Goal: Task Accomplishment & Management: Manage account settings

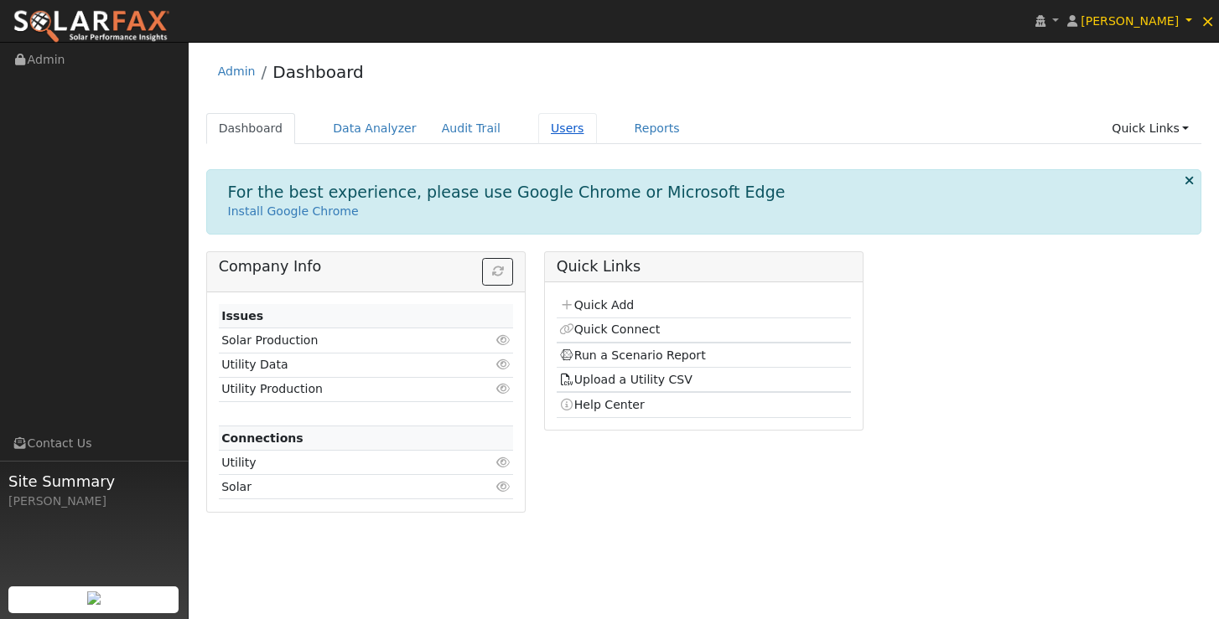
click at [546, 137] on link "Users" at bounding box center [567, 128] width 59 height 31
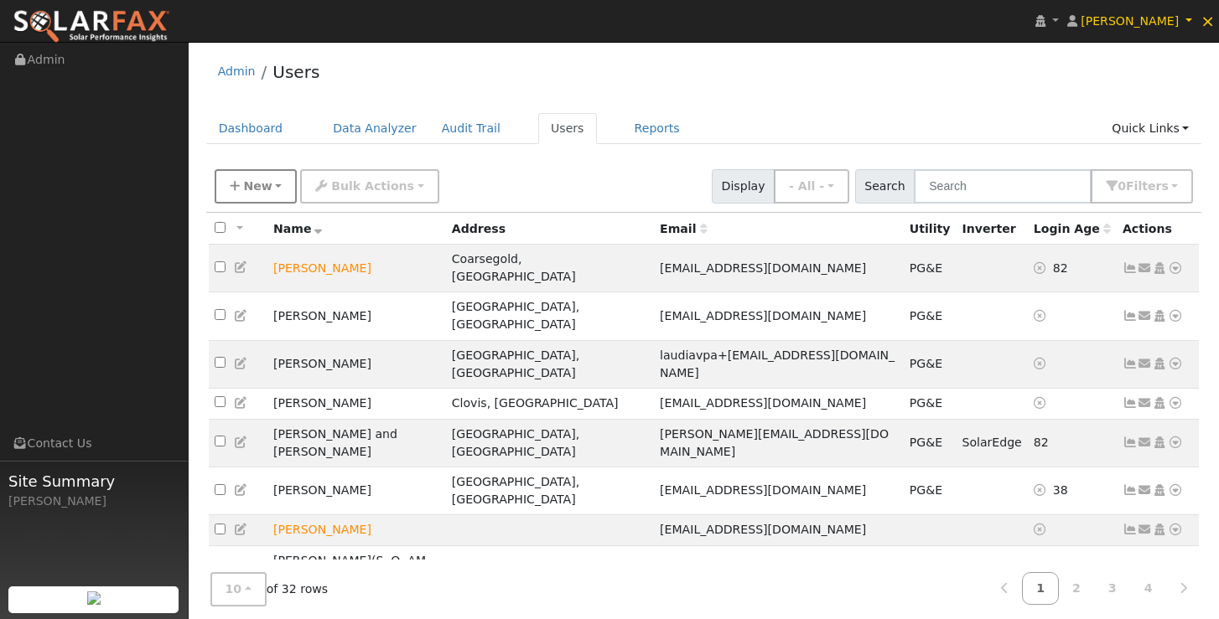
click at [245, 189] on span "New" at bounding box center [257, 185] width 28 height 13
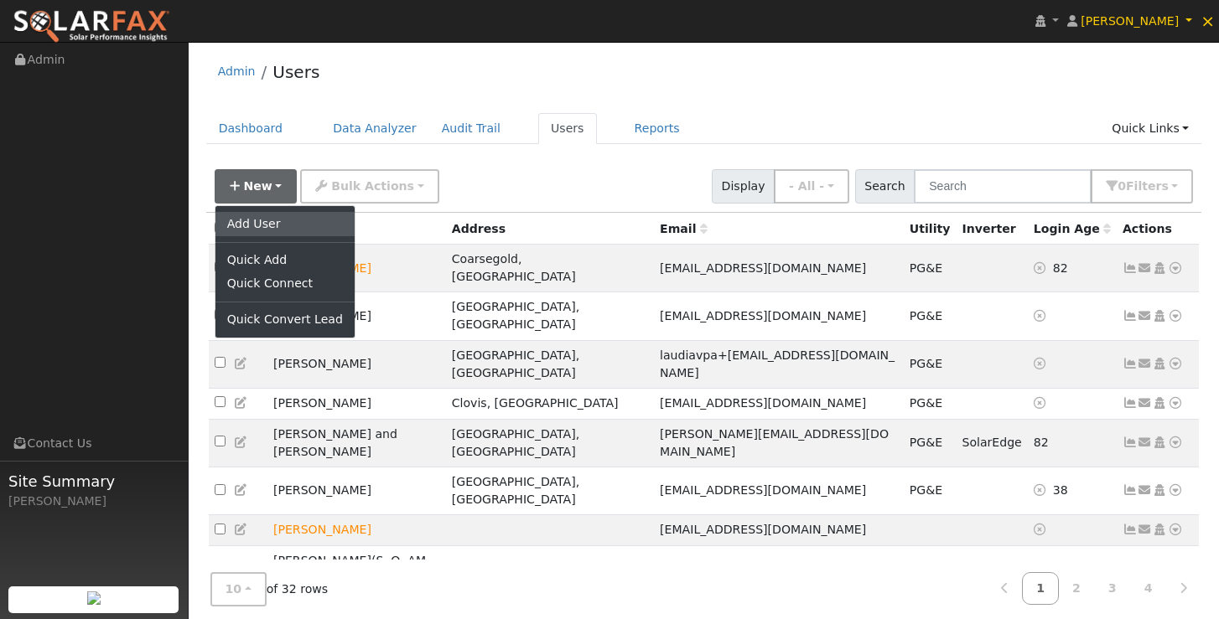
click at [257, 225] on link "Add User" at bounding box center [284, 223] width 139 height 23
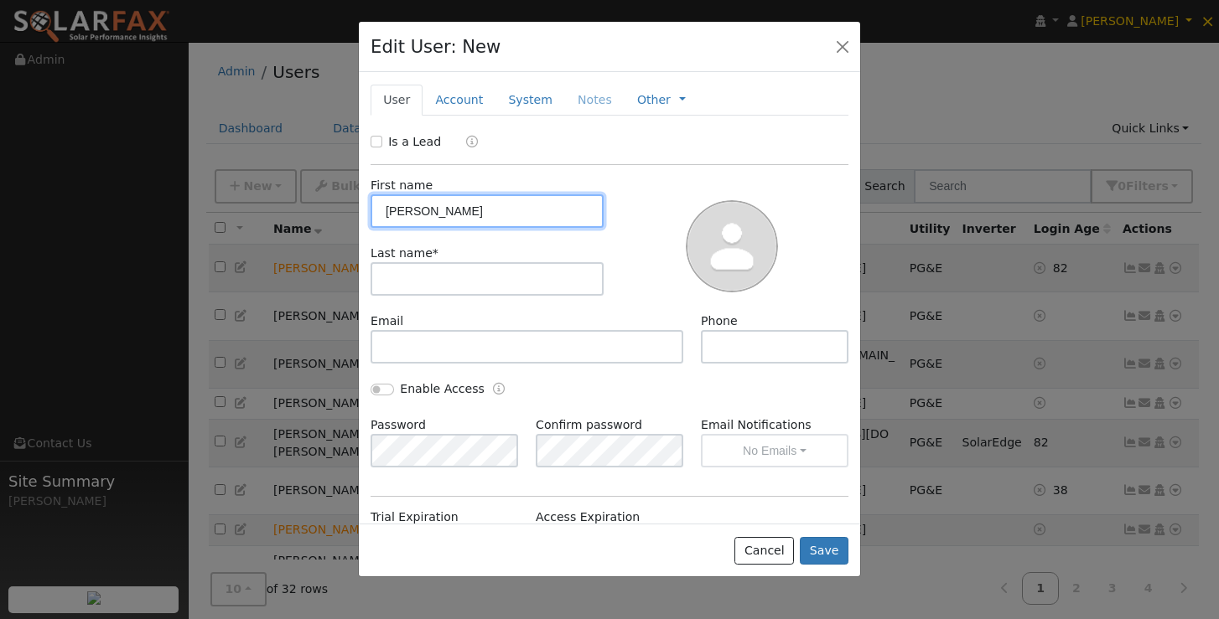
type input "Emmanuel"
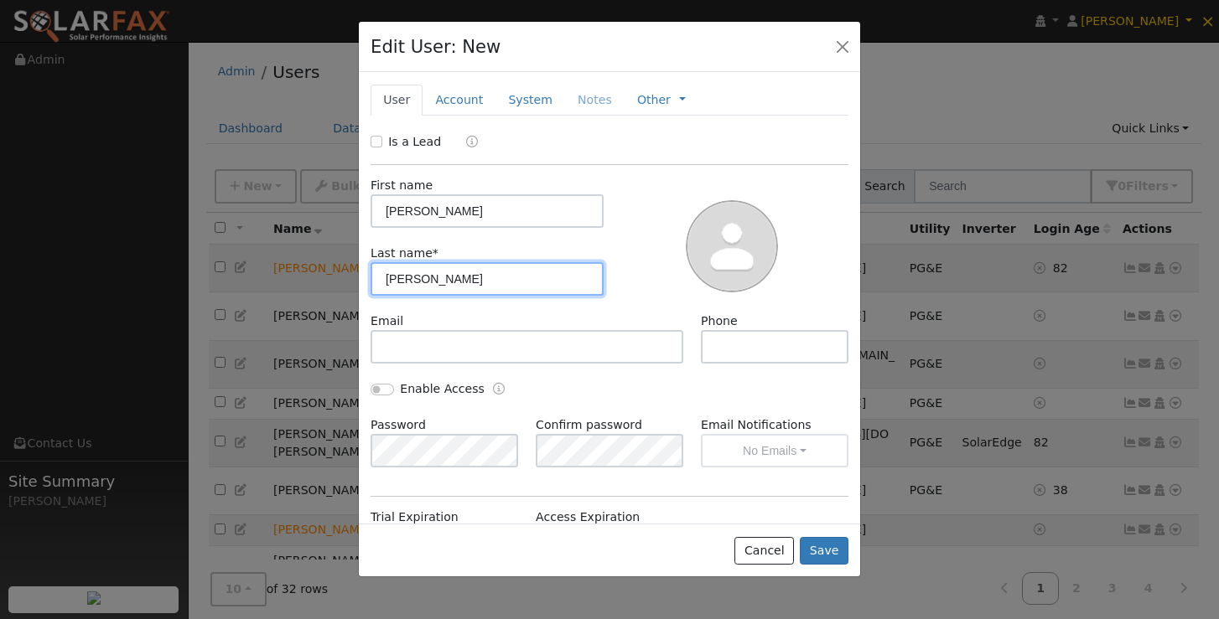
type input "Cortez"
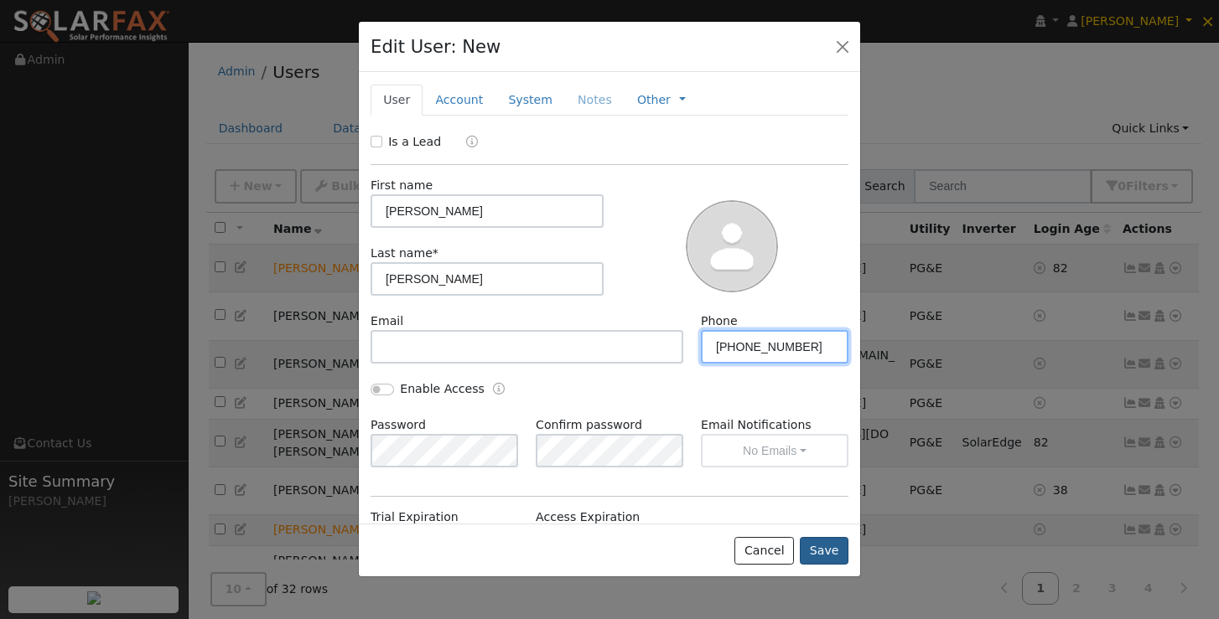
type input "559-403-8761"
click at [831, 547] on button "Save" at bounding box center [824, 551] width 49 height 28
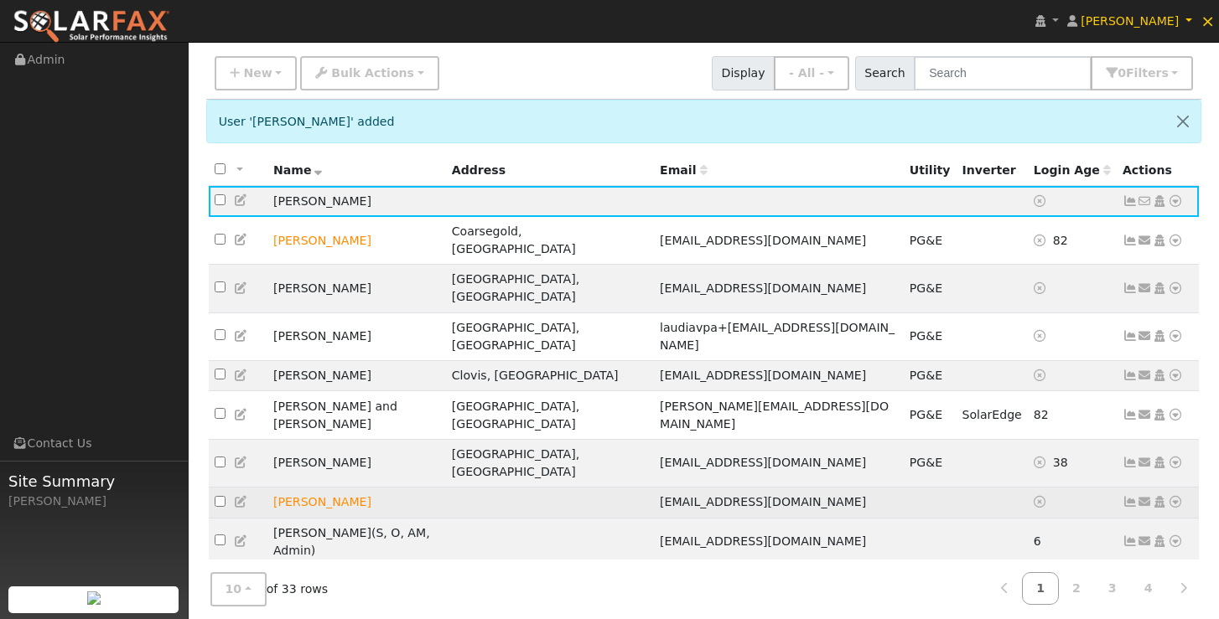
scroll to position [112, 0]
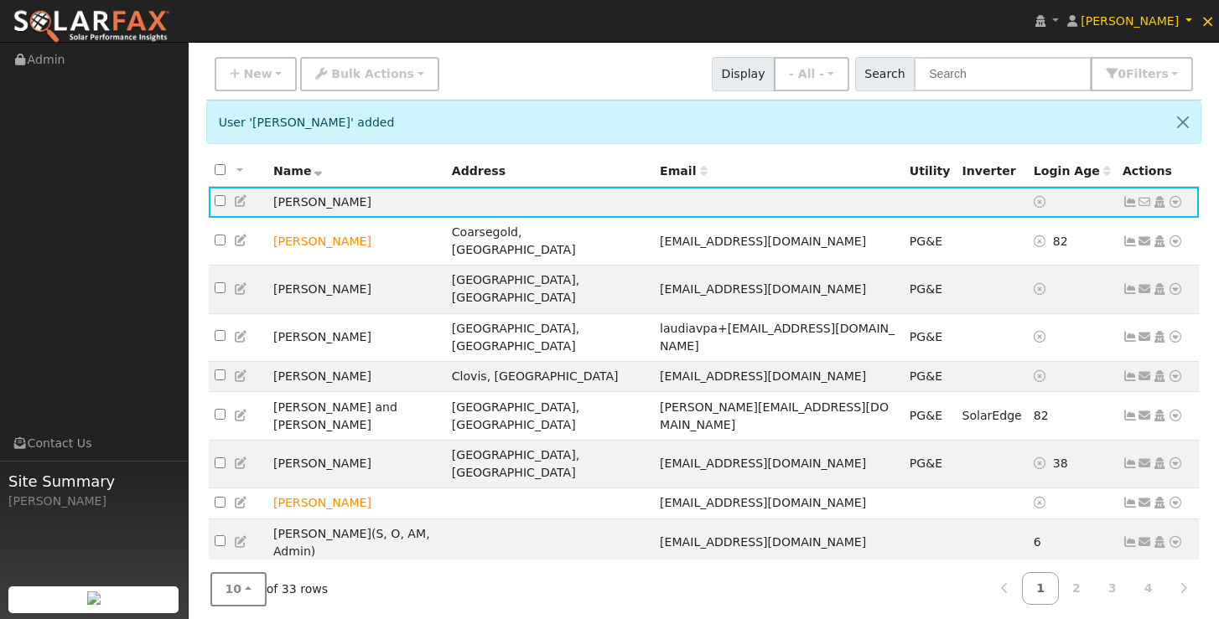
click at [245, 581] on button "10" at bounding box center [238, 589] width 56 height 34
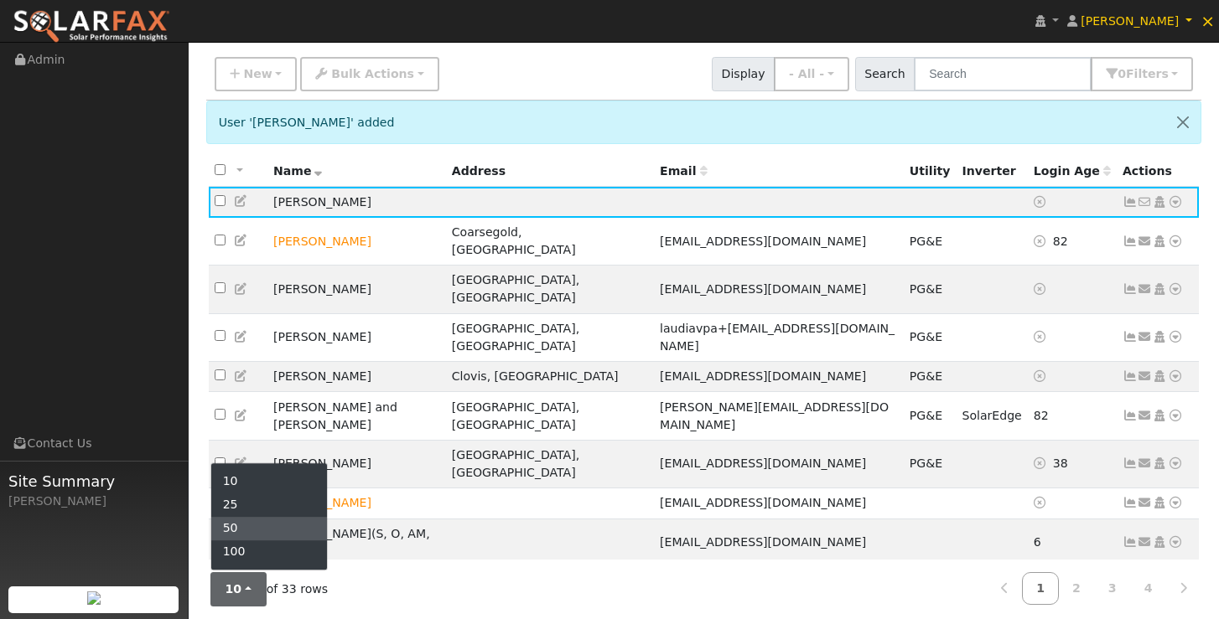
click at [246, 526] on link "50" at bounding box center [269, 528] width 117 height 23
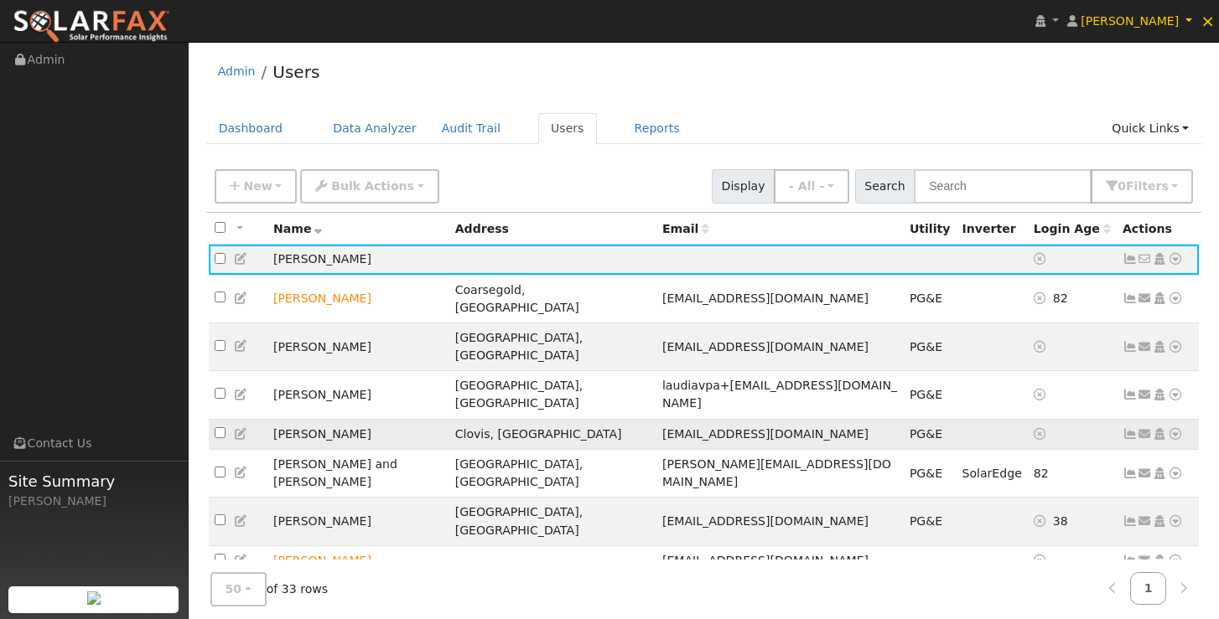
scroll to position [0, 0]
click at [1129, 265] on icon at bounding box center [1129, 259] width 15 height 12
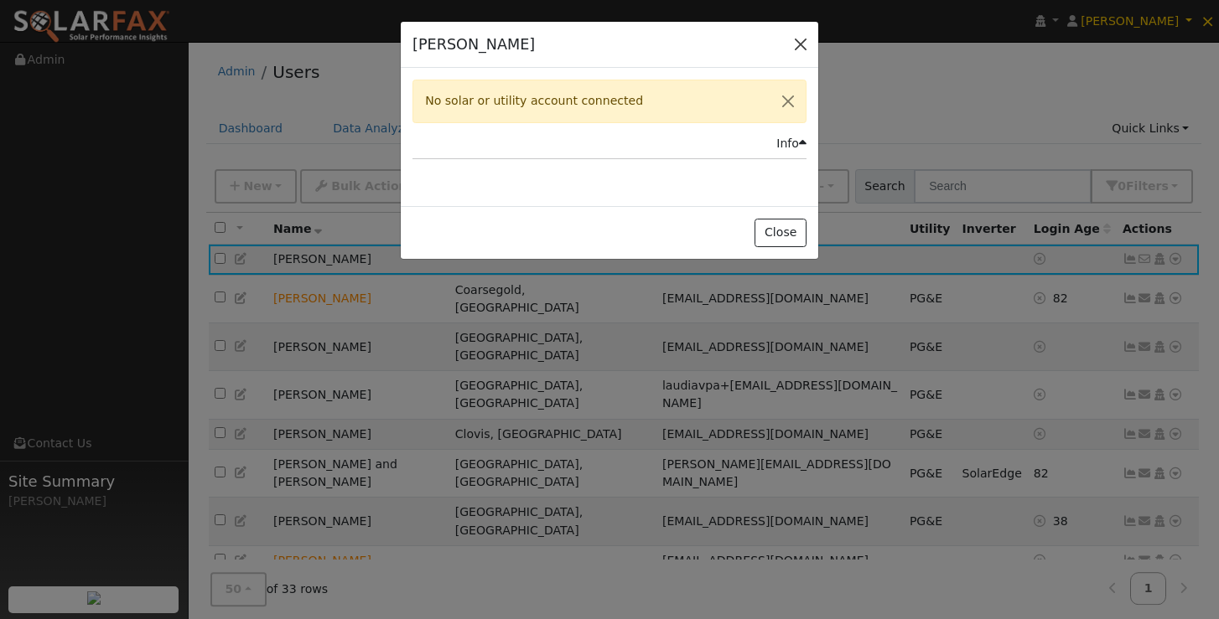
click at [803, 48] on button "button" at bounding box center [800, 44] width 23 height 23
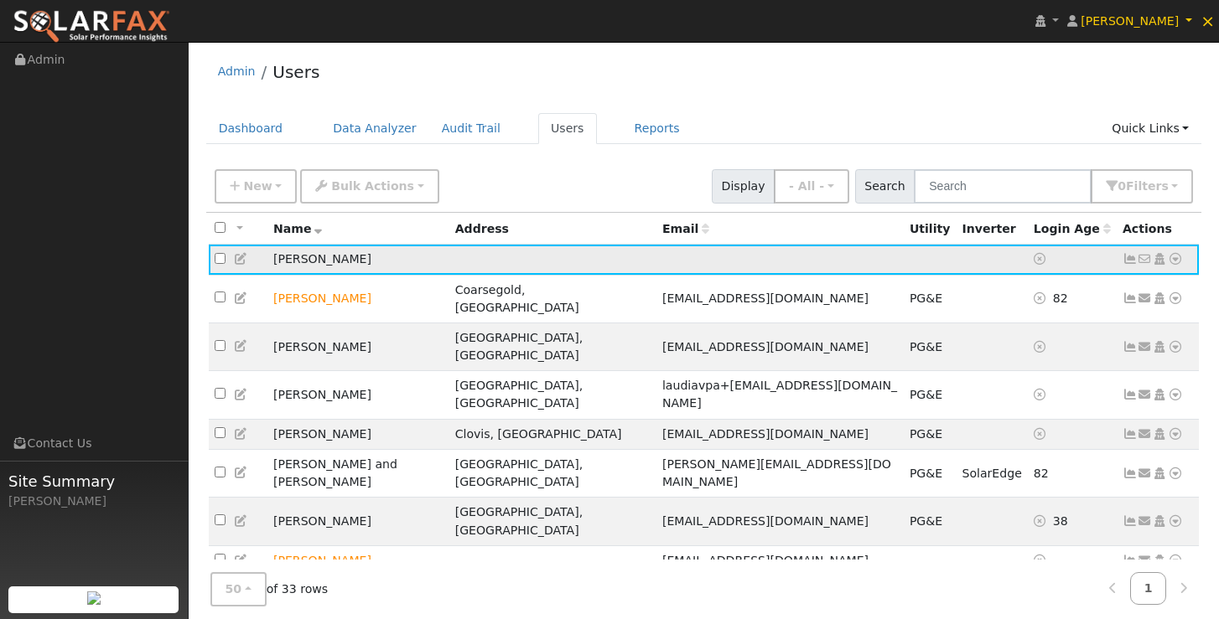
click at [1172, 262] on icon at bounding box center [1175, 259] width 15 height 12
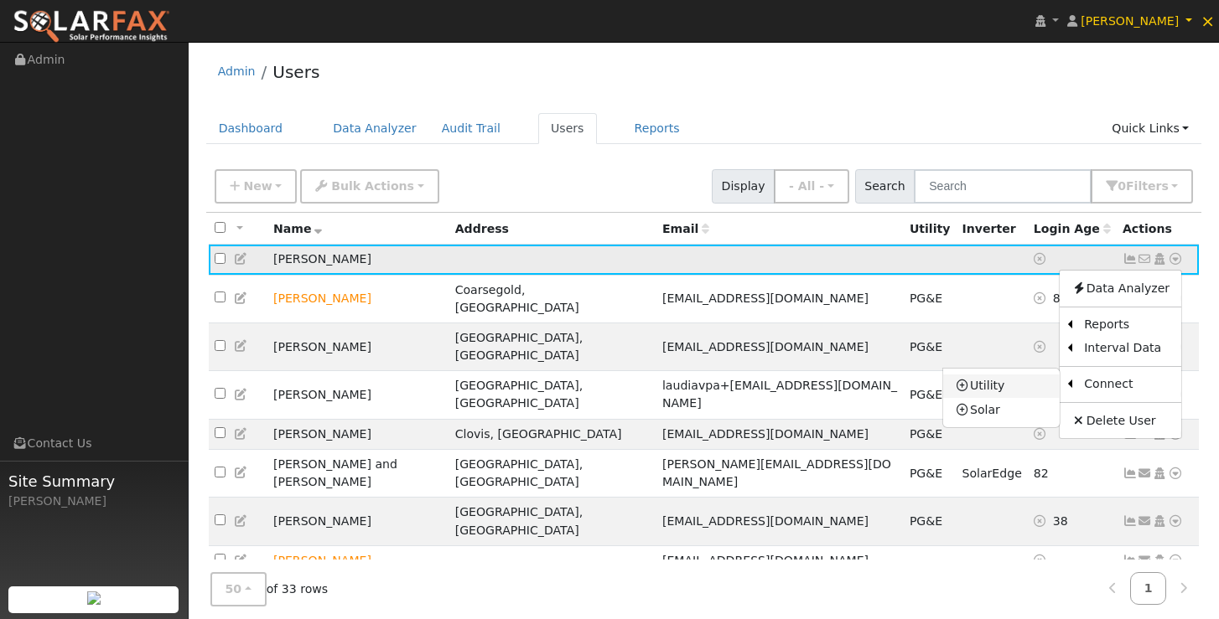
click at [1000, 388] on link "Utility" at bounding box center [1001, 386] width 117 height 23
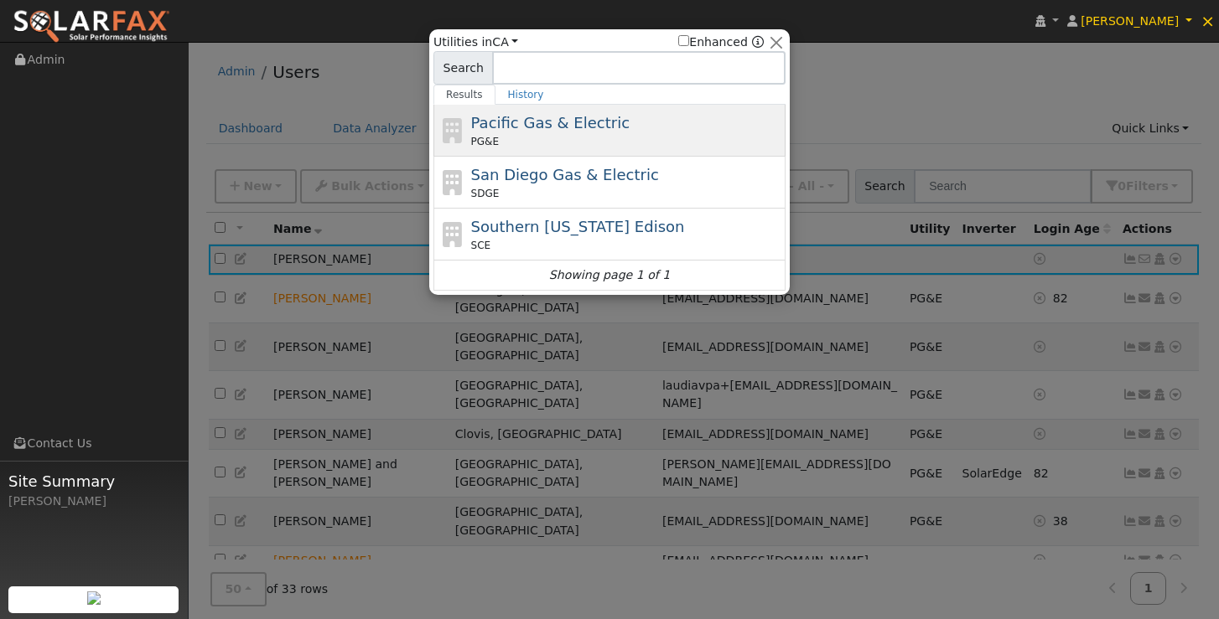
click at [564, 132] on span "Pacific Gas & Electric" at bounding box center [550, 123] width 158 height 18
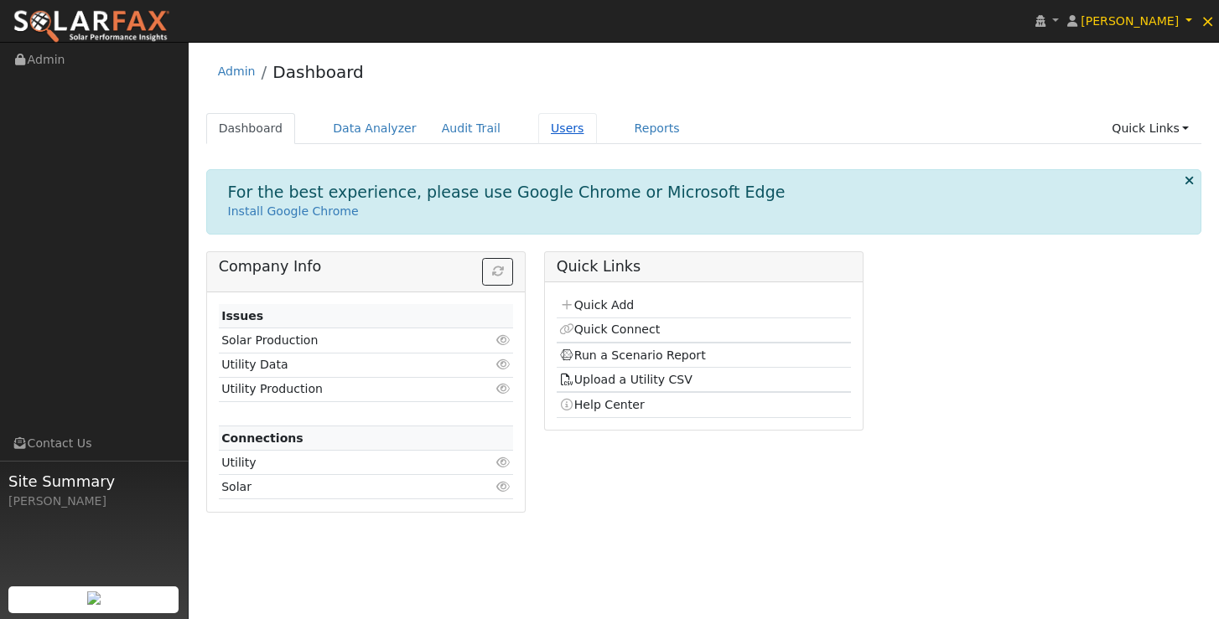
click at [546, 132] on link "Users" at bounding box center [567, 128] width 59 height 31
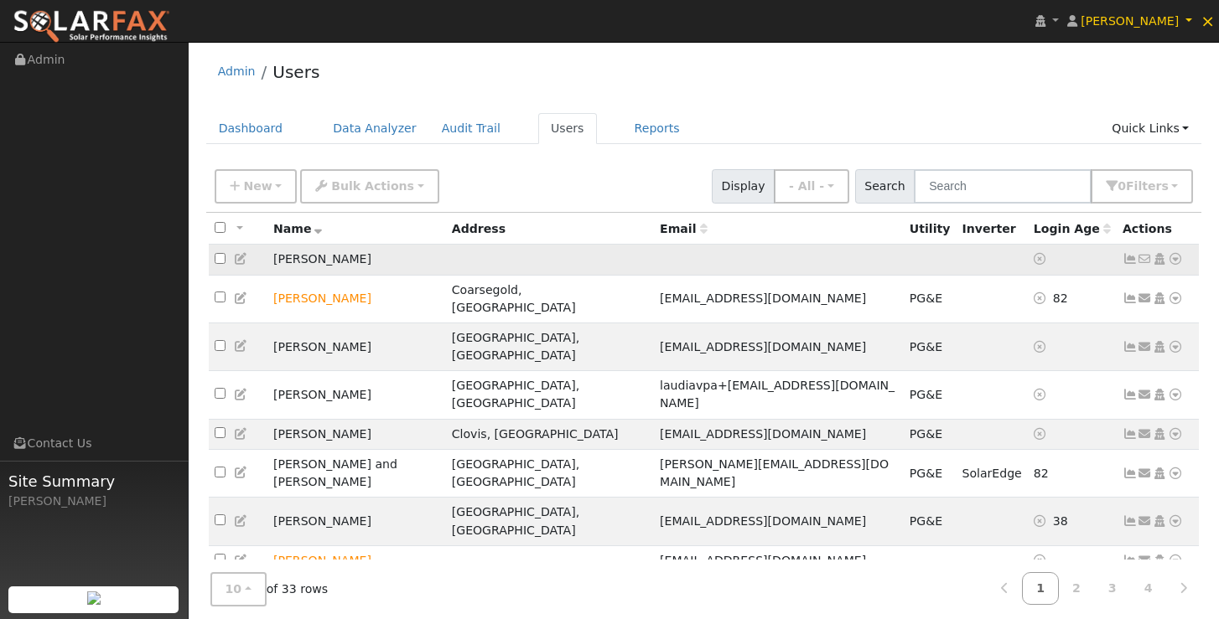
click at [1173, 264] on icon at bounding box center [1175, 259] width 15 height 12
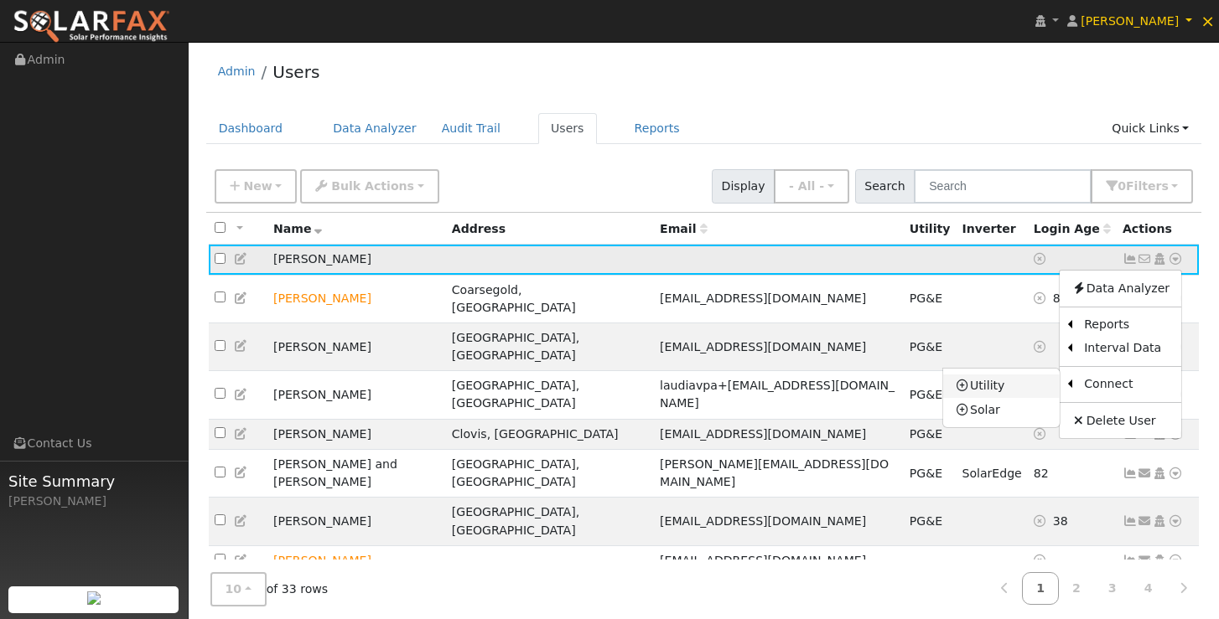
click at [981, 390] on link "Utility" at bounding box center [1001, 386] width 117 height 23
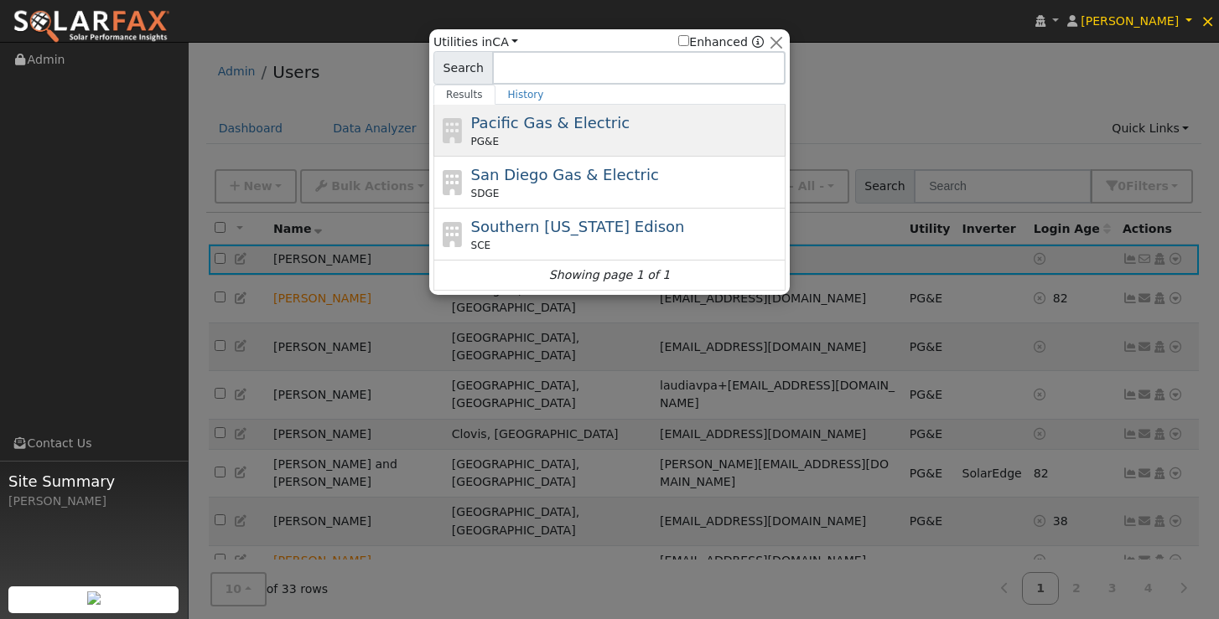
click at [584, 141] on div "PG&E" at bounding box center [626, 141] width 311 height 15
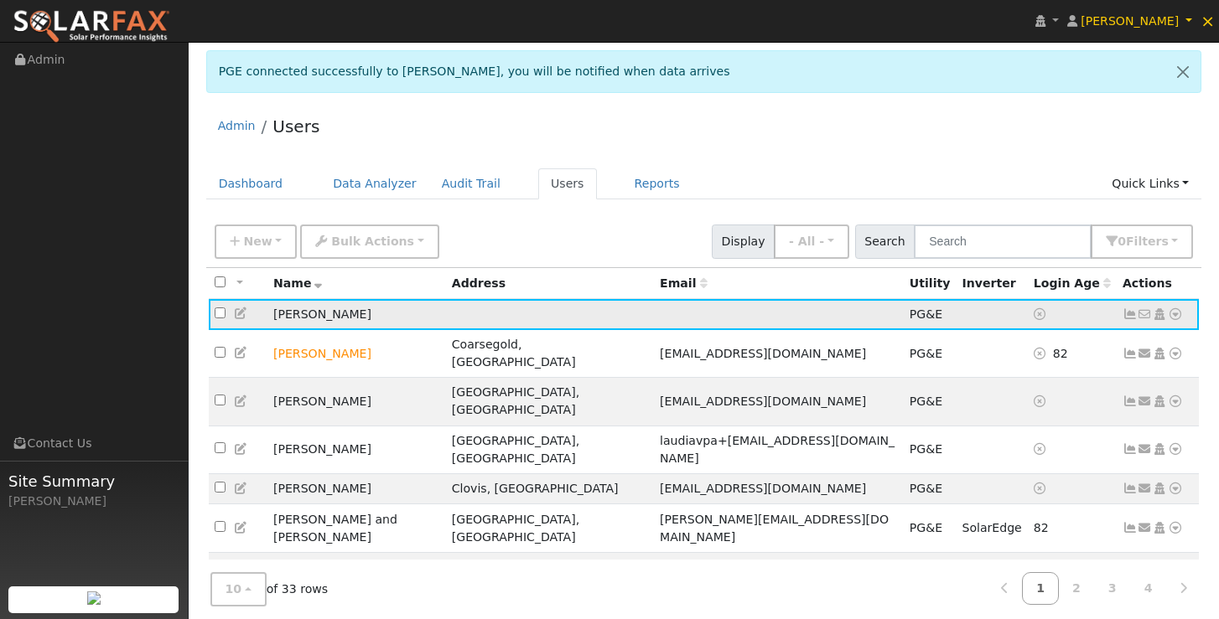
click at [1147, 319] on icon at bounding box center [1144, 314] width 15 height 12
click at [1178, 316] on icon at bounding box center [1175, 314] width 15 height 12
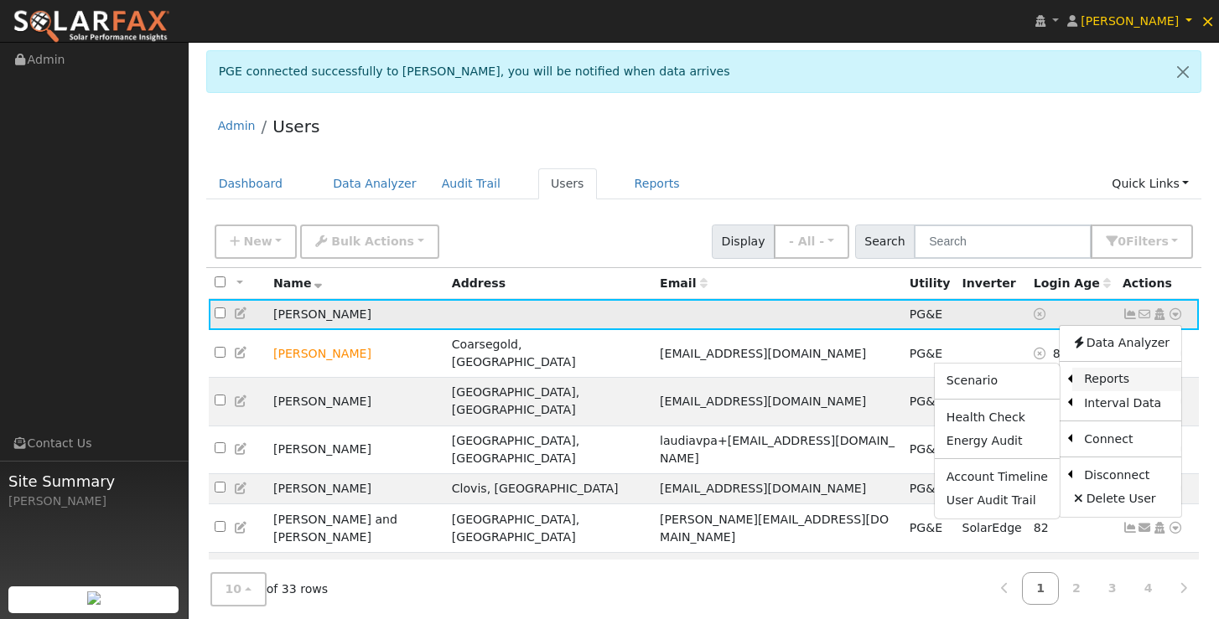
click at [1101, 386] on link "Reports" at bounding box center [1126, 379] width 109 height 23
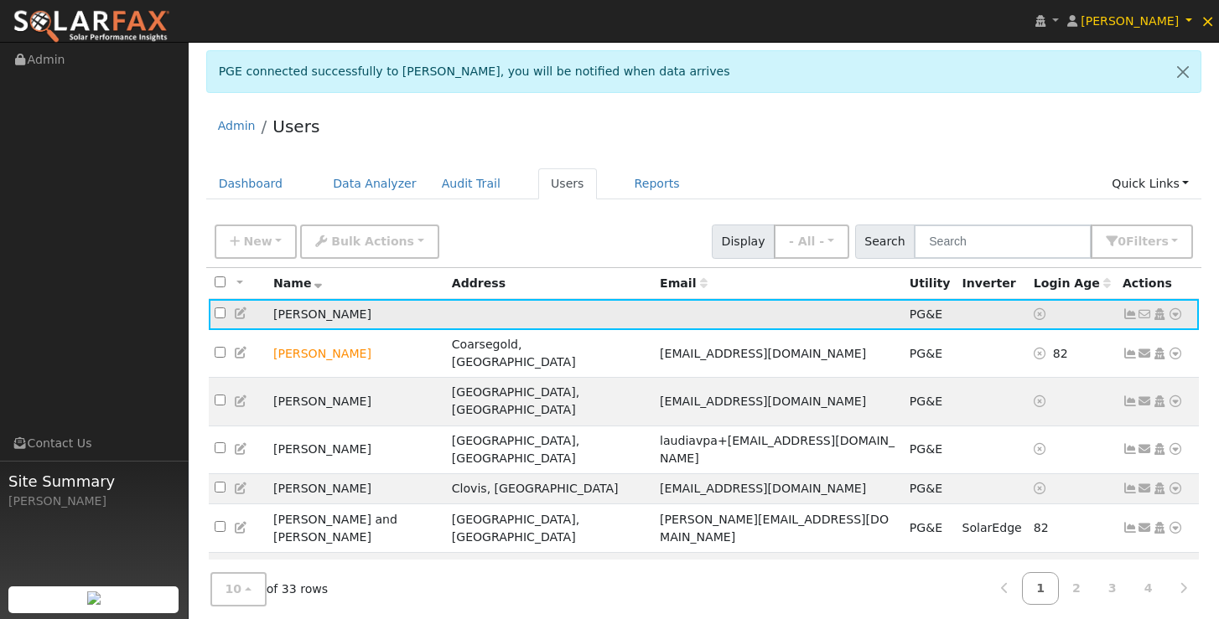
click at [1158, 317] on icon at bounding box center [1159, 314] width 15 height 12
